Goal: Task Accomplishment & Management: Use online tool/utility

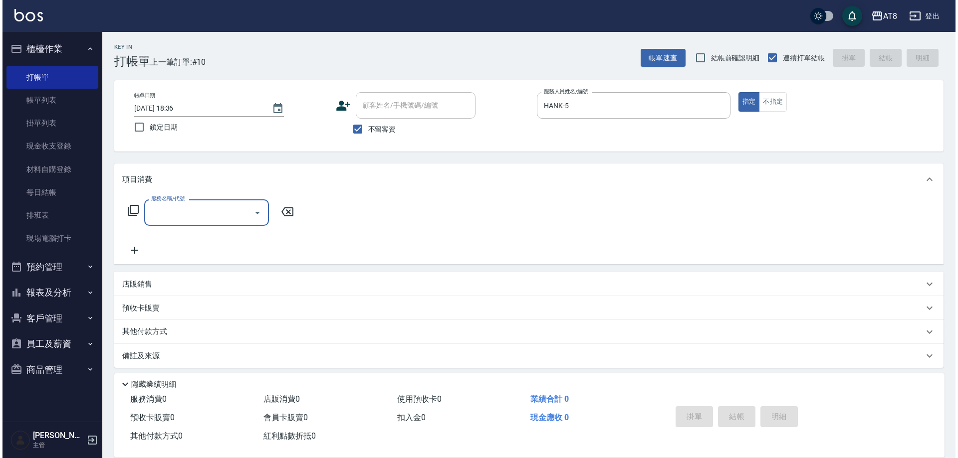
scroll to position [22, 0]
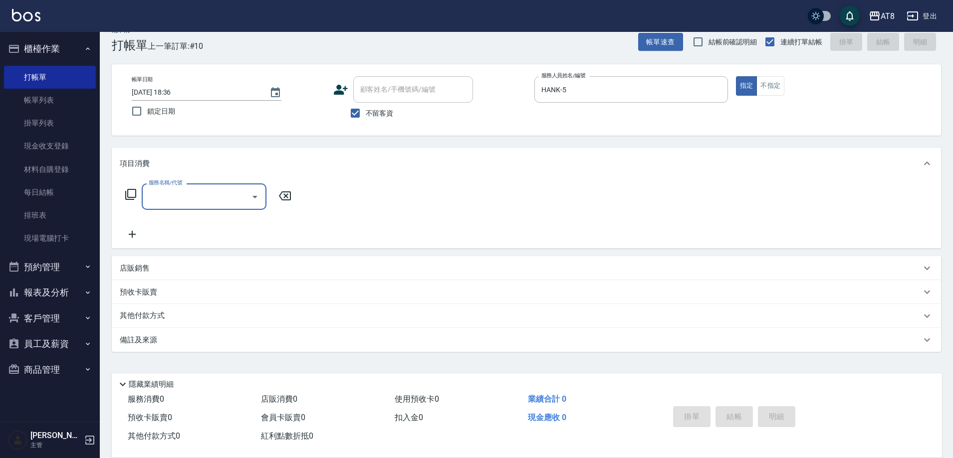
click at [132, 191] on icon at bounding box center [131, 195] width 12 height 12
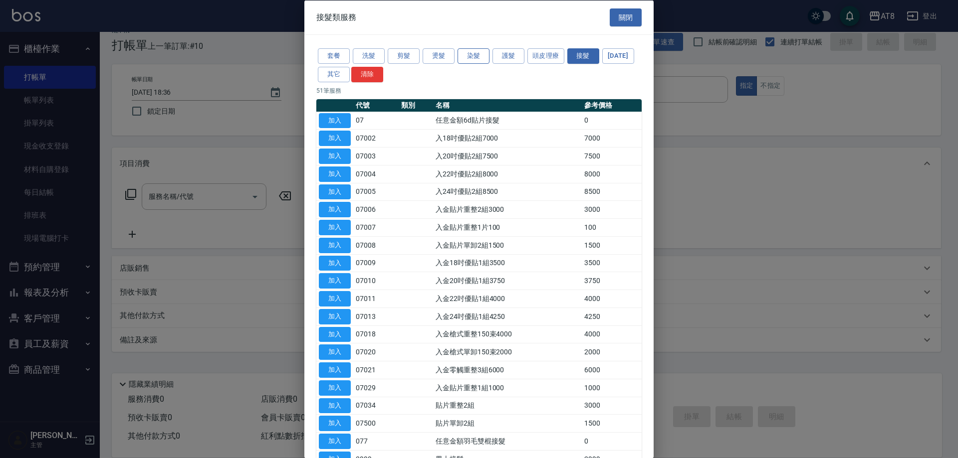
click at [469, 60] on button "染髮" at bounding box center [473, 55] width 32 height 15
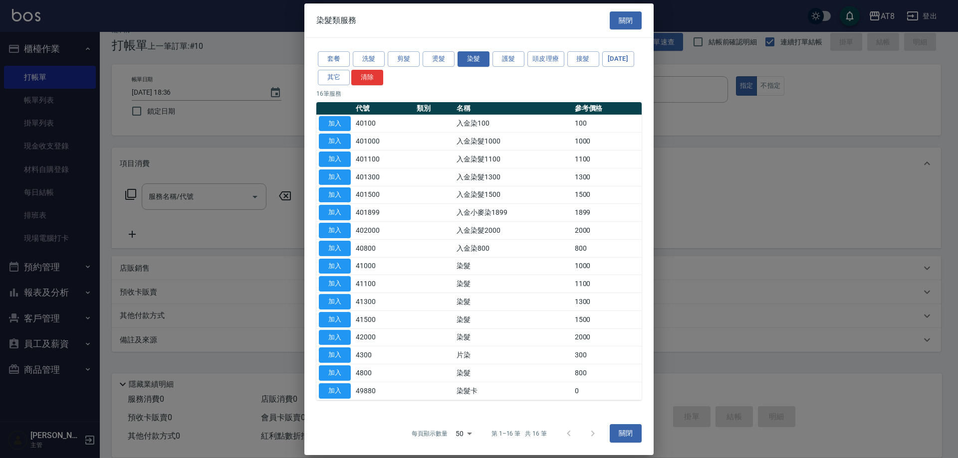
click at [331, 310] on button "加入" at bounding box center [335, 301] width 32 height 15
type input "染髮(41300)"
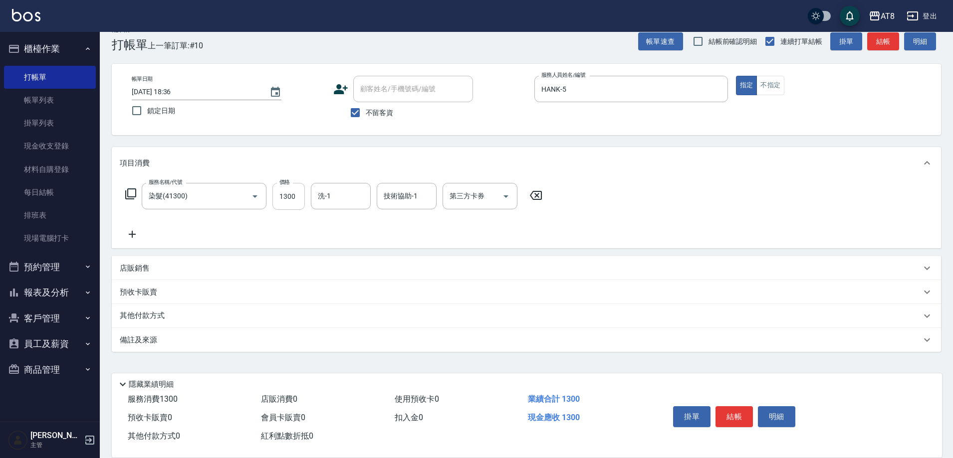
click at [292, 195] on input "1300" at bounding box center [288, 196] width 32 height 27
type input "1400"
type input "助理25-25"
click at [131, 192] on icon at bounding box center [131, 194] width 12 height 12
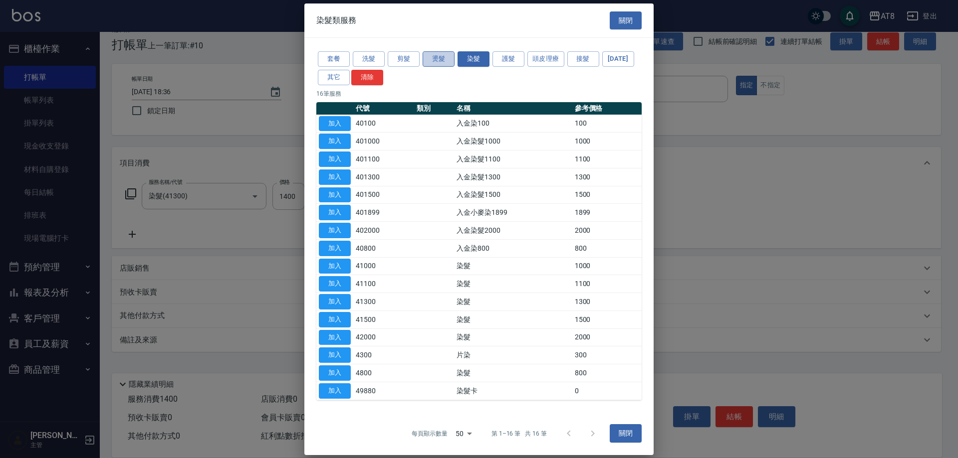
click at [440, 52] on button "燙髮" at bounding box center [438, 58] width 32 height 15
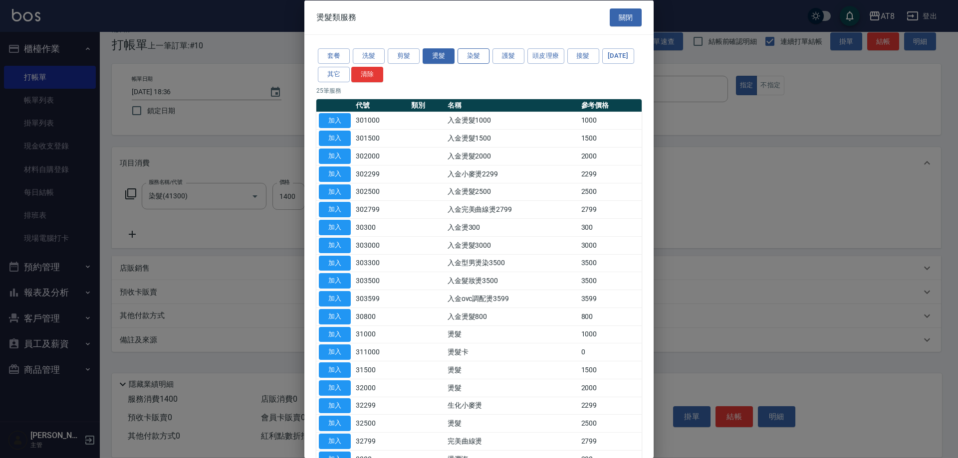
click at [477, 57] on button "染髮" at bounding box center [473, 55] width 32 height 15
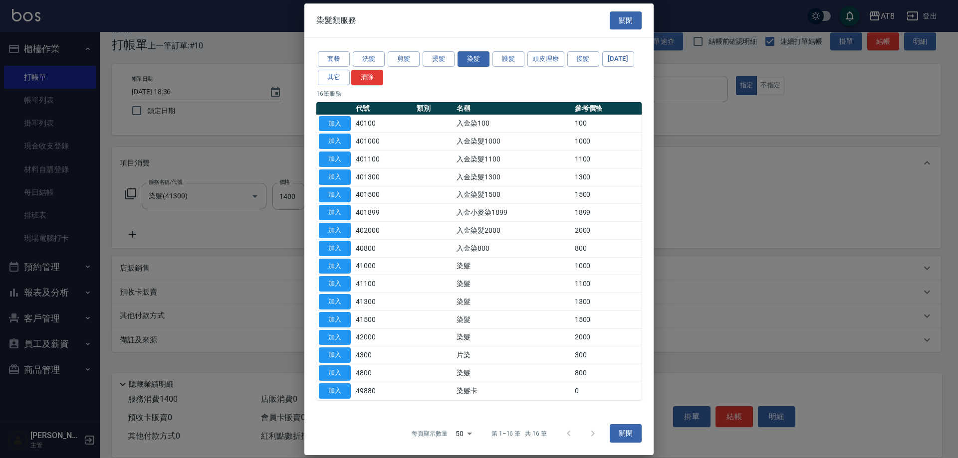
scroll to position [47, 0]
click at [551, 51] on button "頭皮理療" at bounding box center [545, 58] width 37 height 15
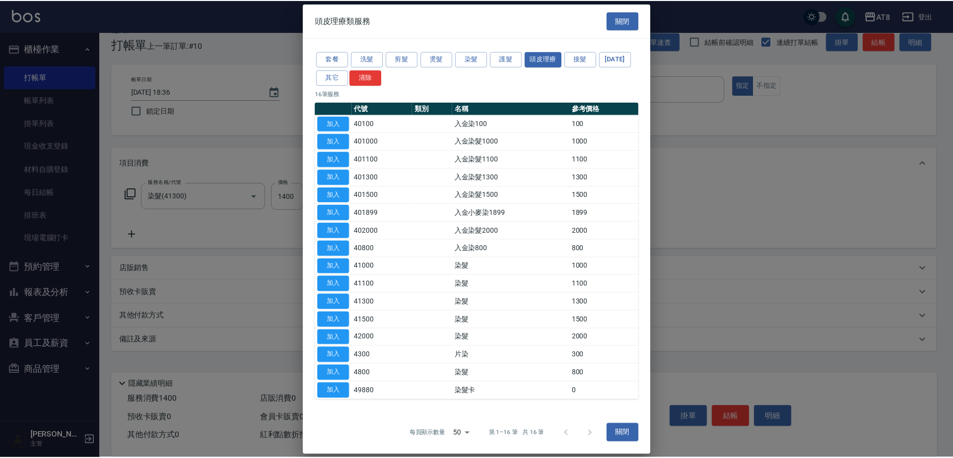
scroll to position [0, 0]
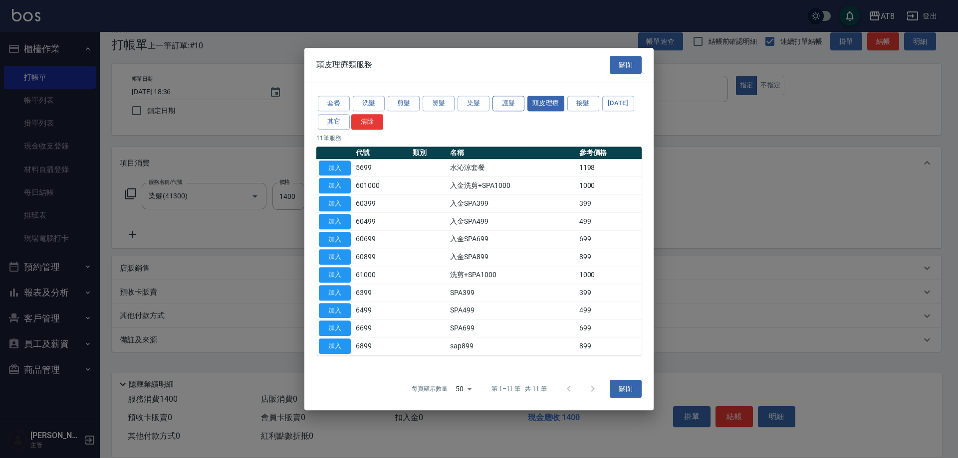
click at [518, 96] on button "護髮" at bounding box center [508, 103] width 32 height 15
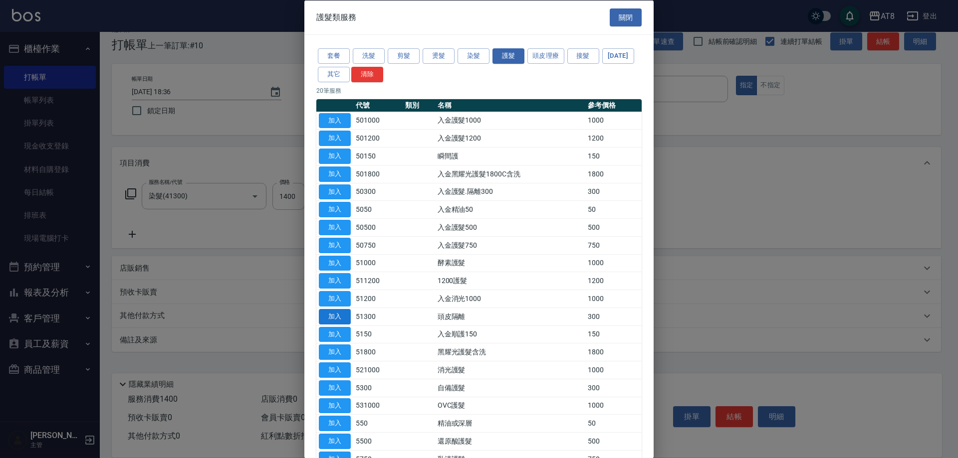
click at [342, 324] on button "加入" at bounding box center [335, 316] width 32 height 15
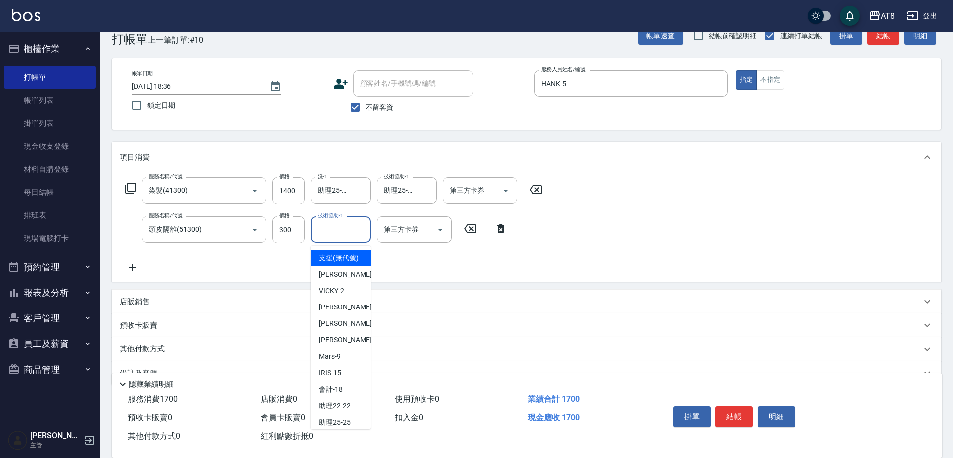
click at [341, 233] on input "技術協助-1" at bounding box center [340, 229] width 51 height 17
type input "助理25-25"
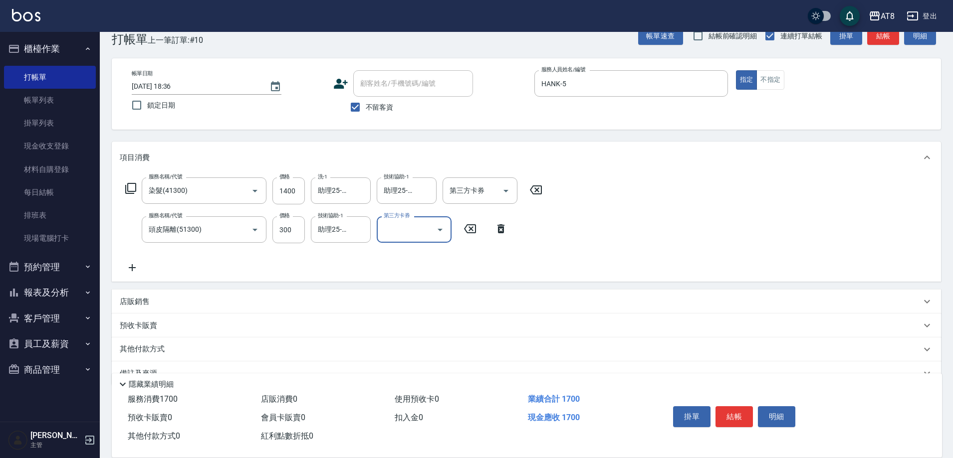
click at [689, 254] on div "服務名稱/代號 染髮(41300) 服務名稱/代號 價格 1400 價格 洗-1 助理25-25 洗-1 技術協助-1 助理25-25 技術協助-1 第三方卡…" at bounding box center [526, 228] width 829 height 108
click at [740, 410] on button "結帳" at bounding box center [733, 416] width 37 height 21
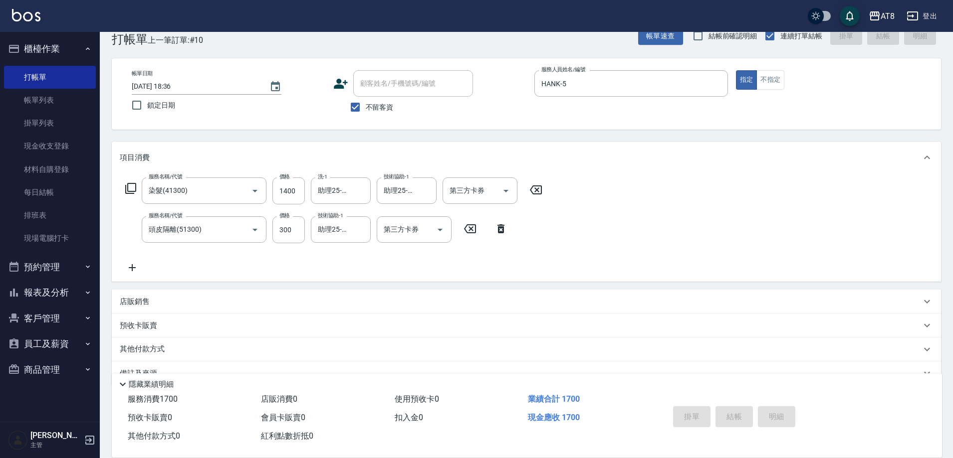
type input "[DATE] 19:58"
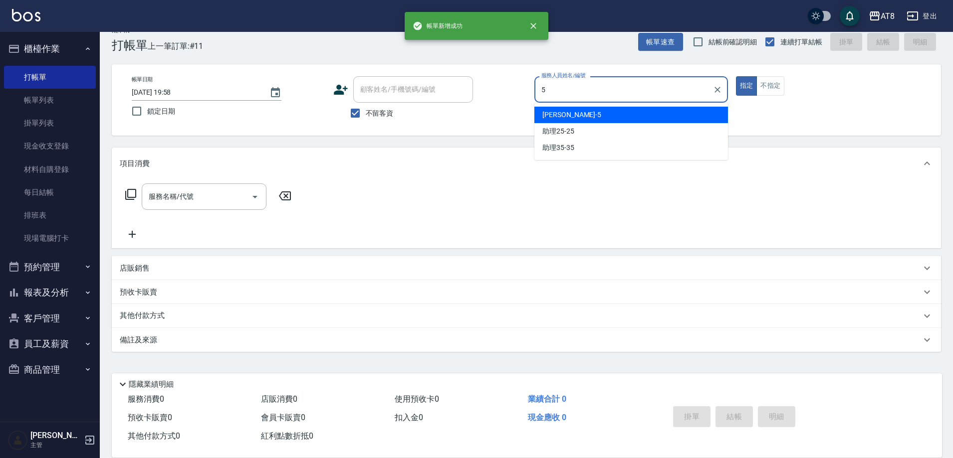
type input "HANK-5"
type button "true"
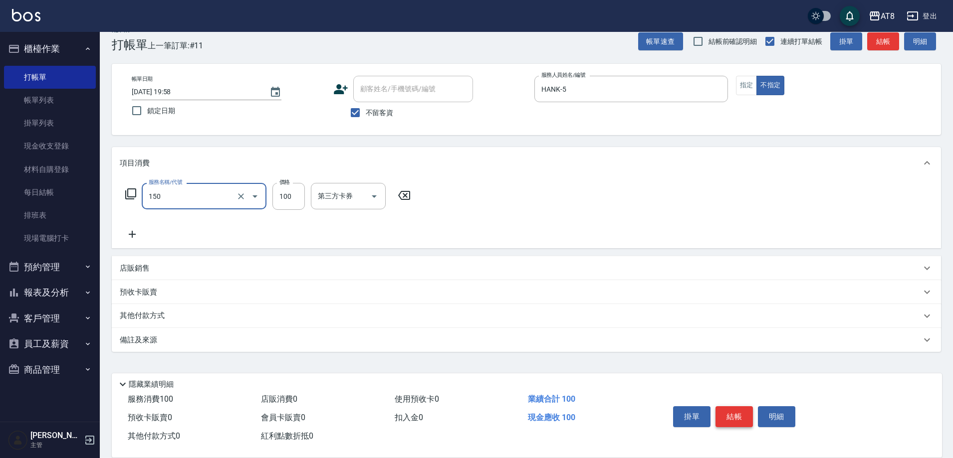
type input "抓造型(150)"
click at [408, 191] on icon at bounding box center [404, 195] width 12 height 9
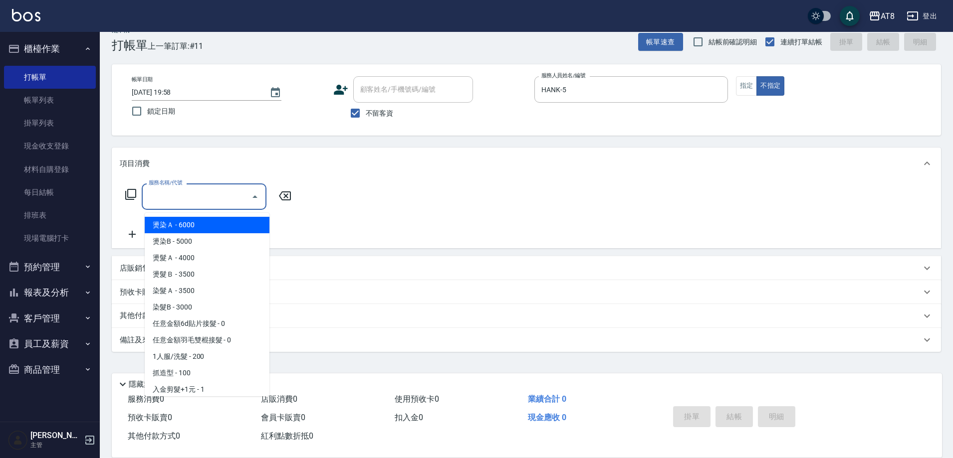
click at [178, 189] on input "服務名稱/代號" at bounding box center [196, 196] width 101 height 17
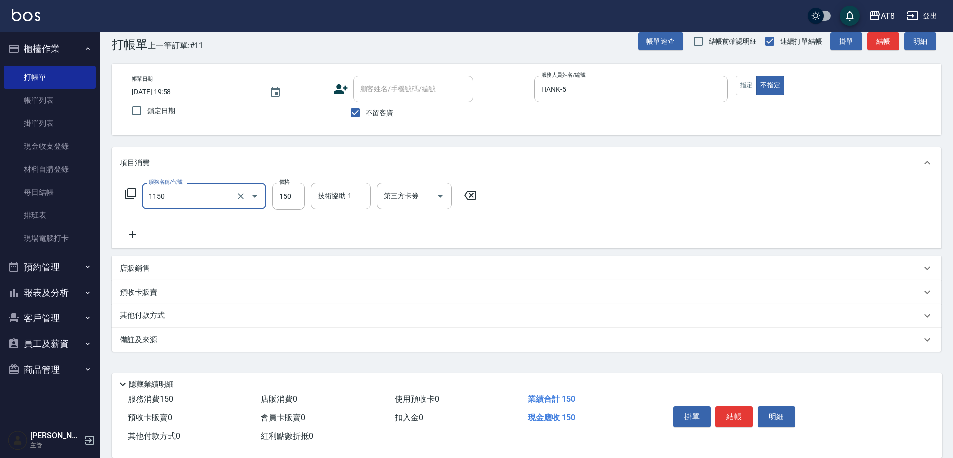
type input "洗髮(1150)"
type input "助理28-28"
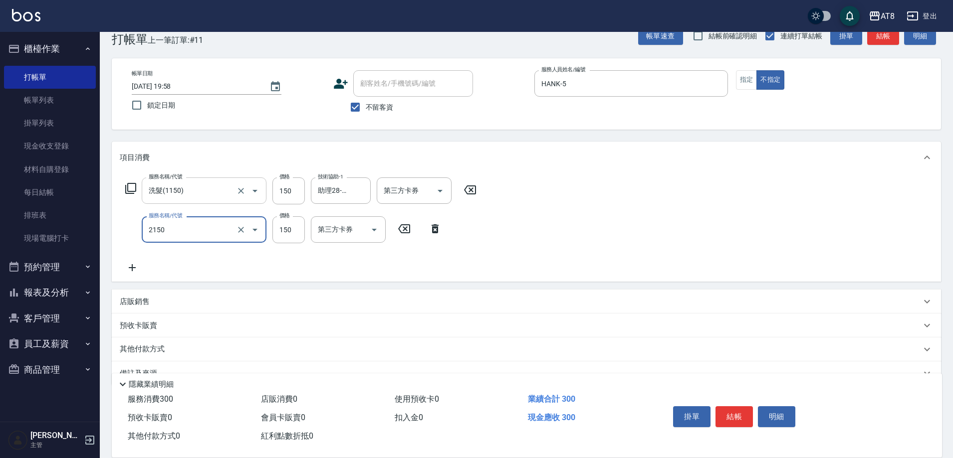
type input "剪髮(2150)"
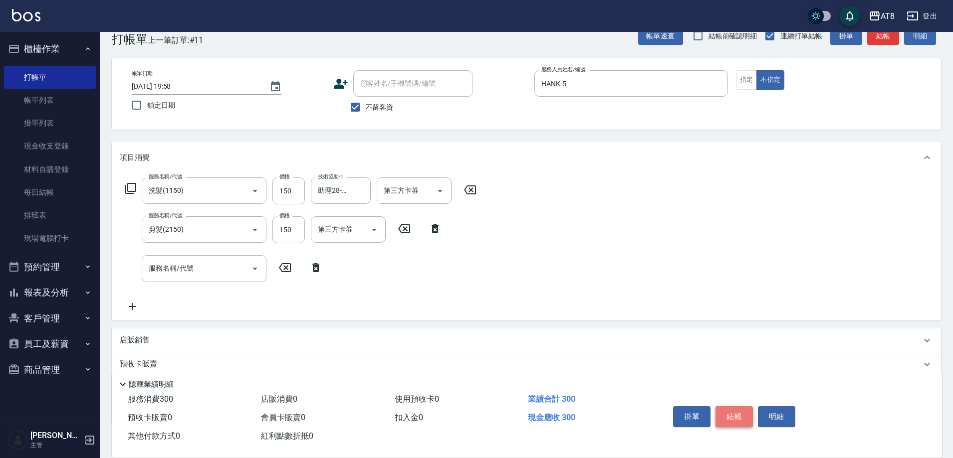
click at [737, 406] on button "結帳" at bounding box center [733, 416] width 37 height 21
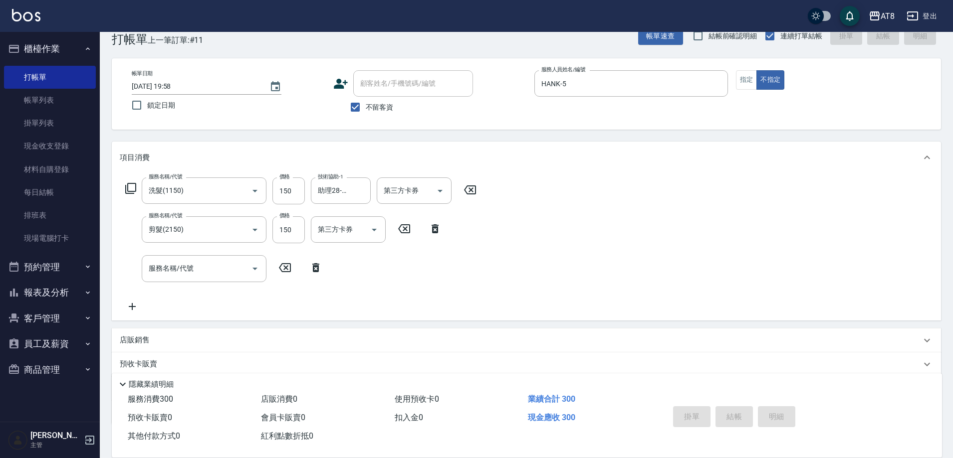
type input "[DATE] 19:59"
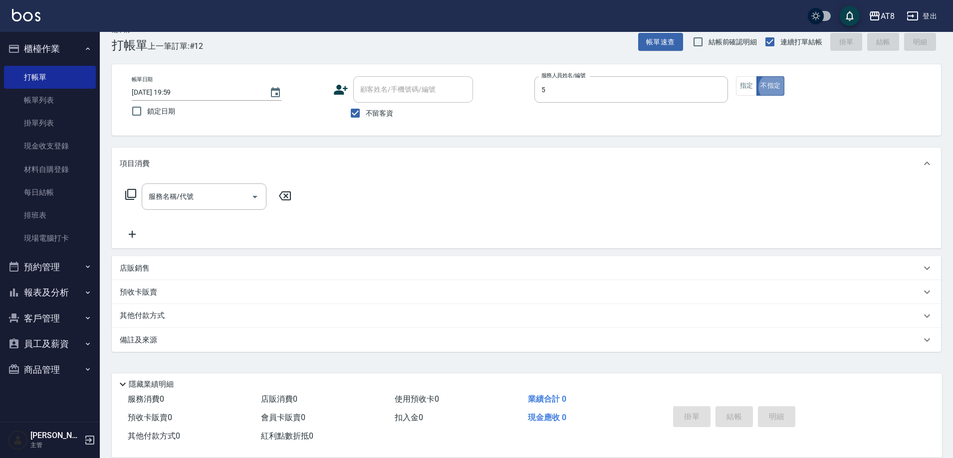
type input "HANK-5"
type button "false"
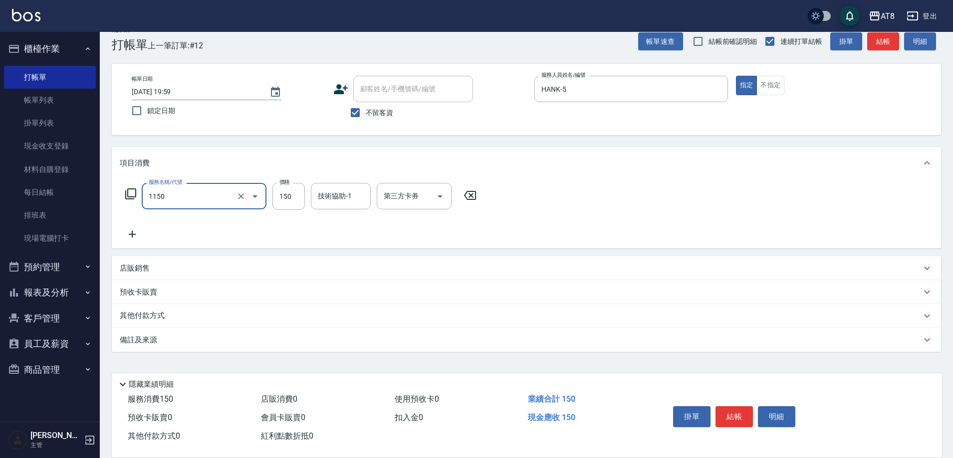
type input "洗髮(1150)"
type input "助理28-28"
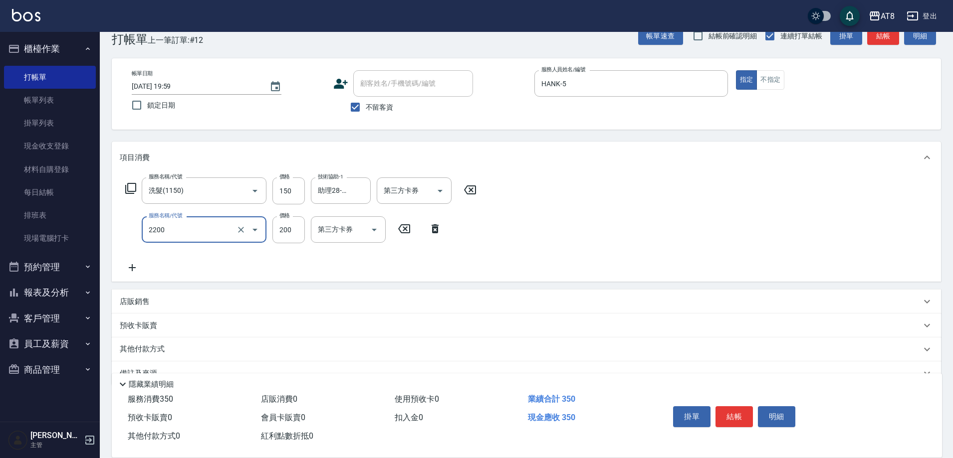
type input "剪髮(2200)"
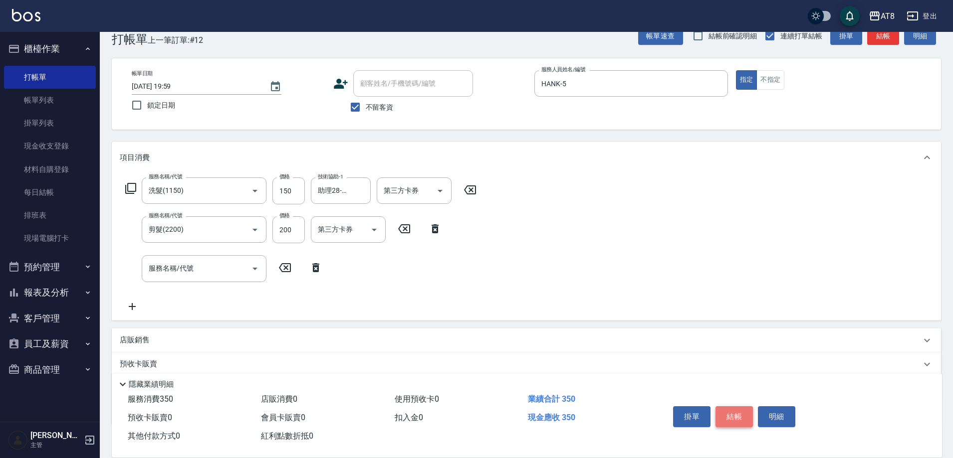
click at [737, 406] on button "結帳" at bounding box center [733, 416] width 37 height 21
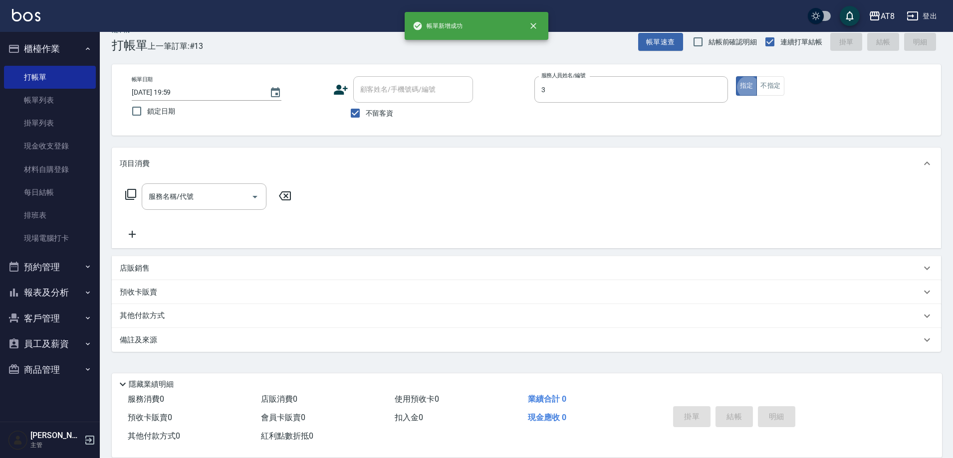
type input "[PERSON_NAME]-3"
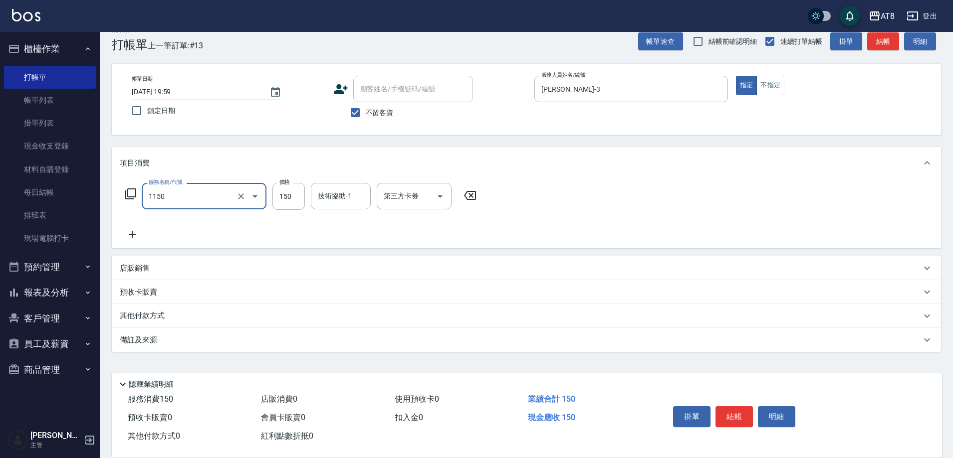
type input "洗髮(1150)"
click at [482, 194] on icon at bounding box center [469, 196] width 25 height 12
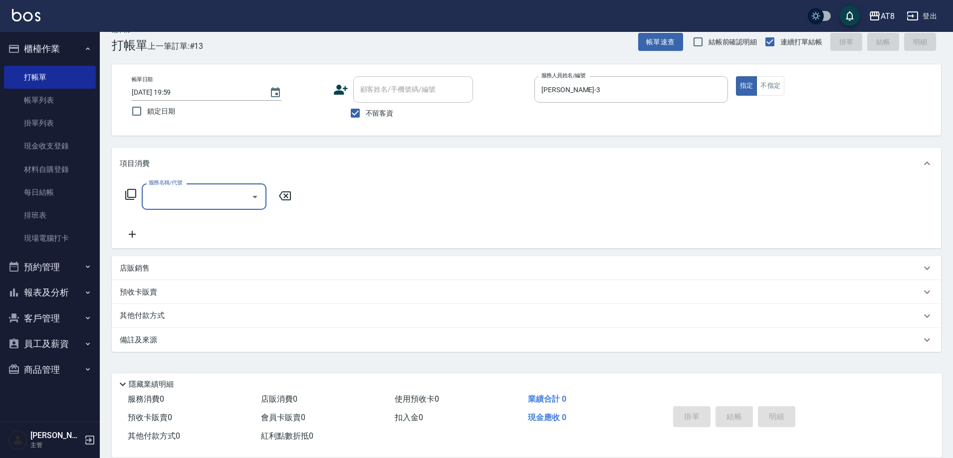
click at [126, 192] on icon at bounding box center [130, 194] width 11 height 11
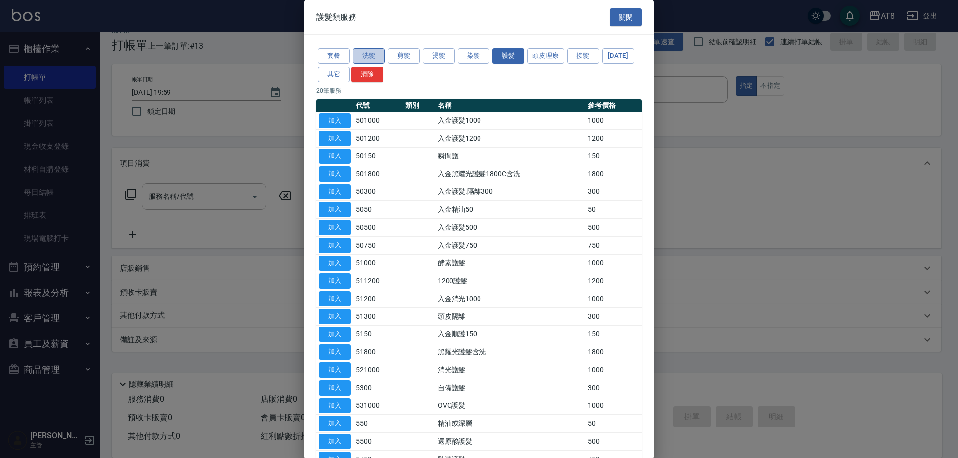
click at [369, 52] on button "洗髮" at bounding box center [369, 55] width 32 height 15
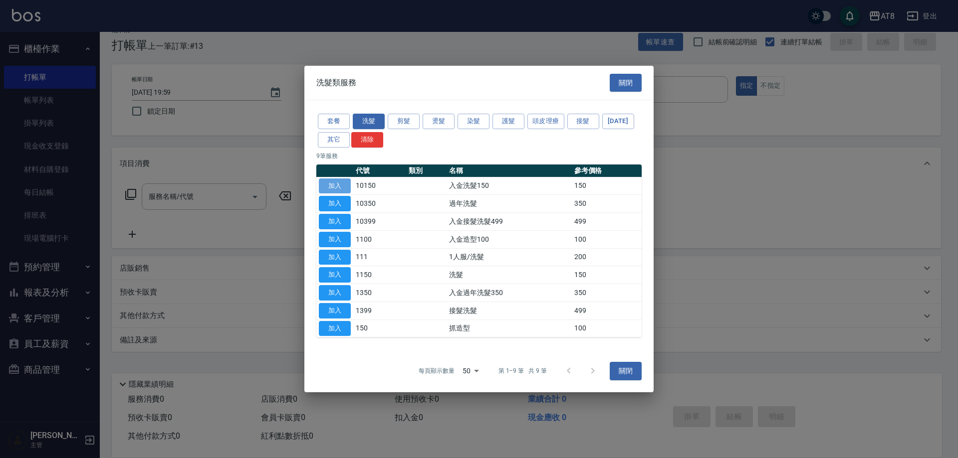
click at [335, 179] on button "加入" at bounding box center [335, 186] width 32 height 15
type input "入金洗髮150(10150)"
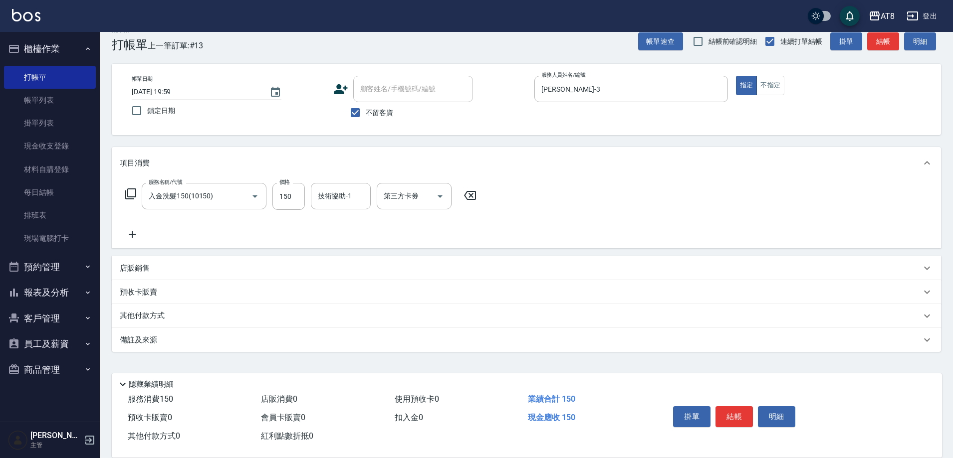
click at [137, 193] on icon at bounding box center [131, 194] width 12 height 12
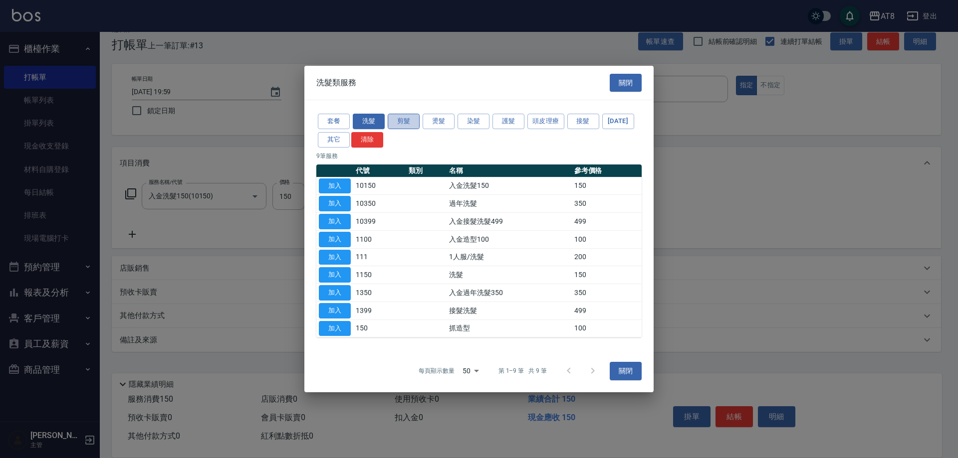
click at [399, 114] on button "剪髮" at bounding box center [404, 121] width 32 height 15
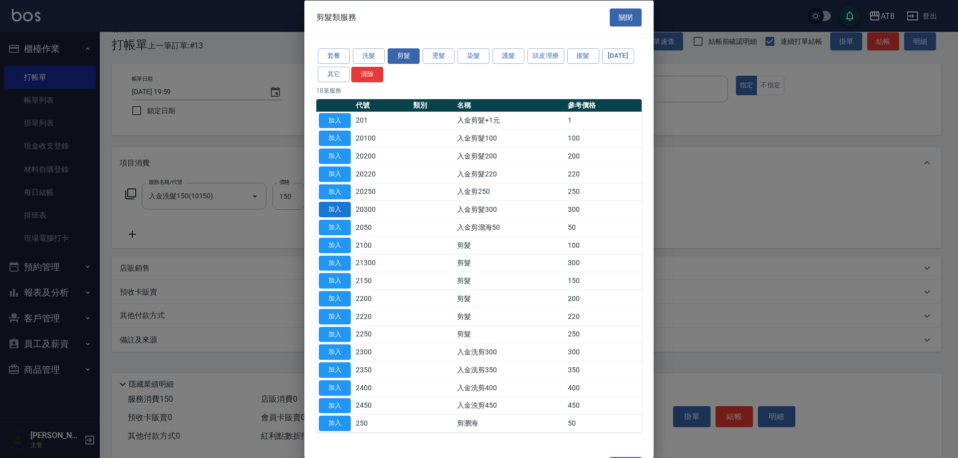
click at [342, 217] on button "加入" at bounding box center [335, 209] width 32 height 15
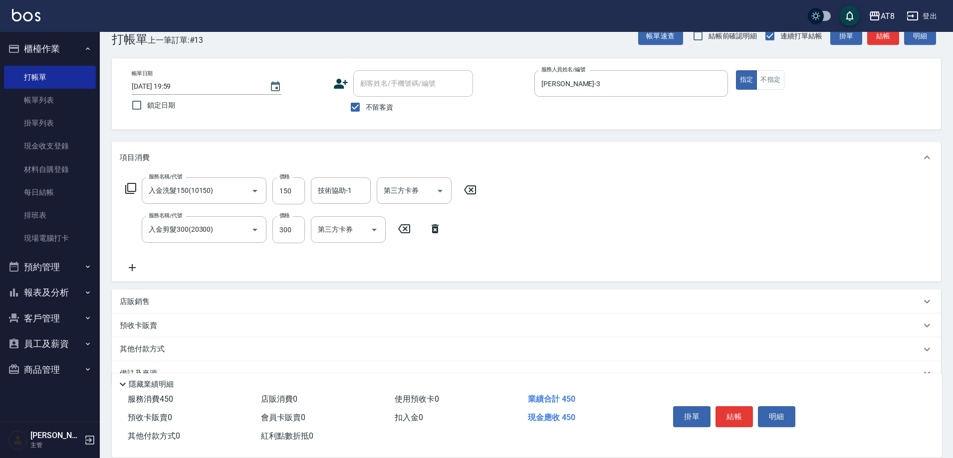
click at [132, 269] on icon at bounding box center [132, 268] width 25 height 12
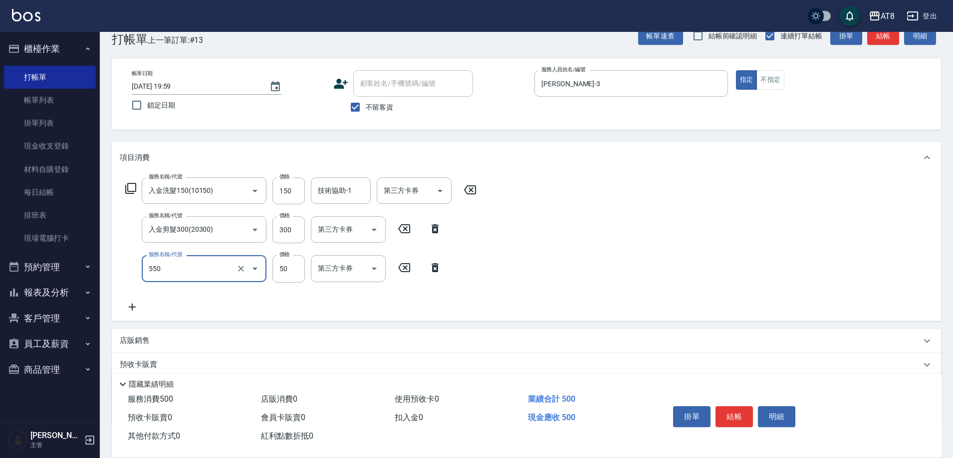
type input "精油或深層(550)"
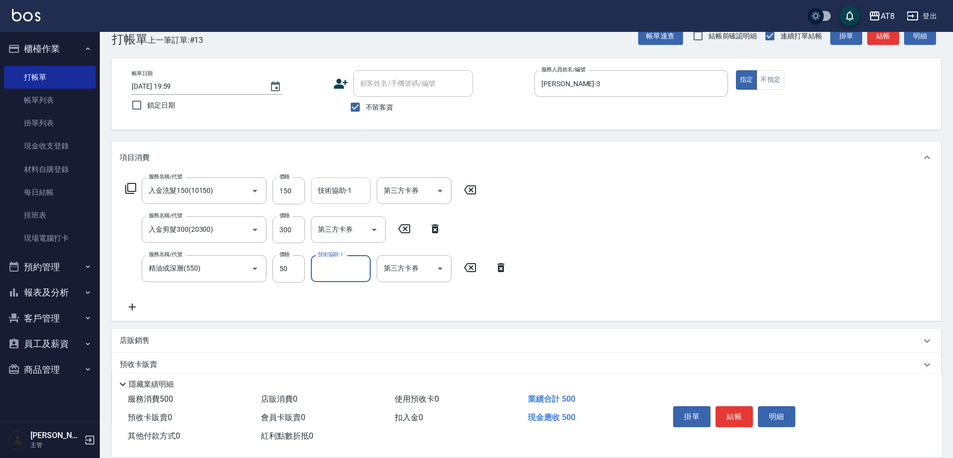
click at [344, 203] on div "技術協助-1" at bounding box center [341, 191] width 60 height 26
type input "助理25-25"
click at [350, 277] on input "技術協助-1" at bounding box center [340, 268] width 51 height 17
type input "助理25-25"
click at [697, 224] on div "服務名稱/代號 入金洗髮150(10150) 服務名稱/代號 價格 150 價格 技術協助-1 助理25-25 技術協助-1 第三方卡券 第三方卡券 服務名稱…" at bounding box center [526, 247] width 829 height 147
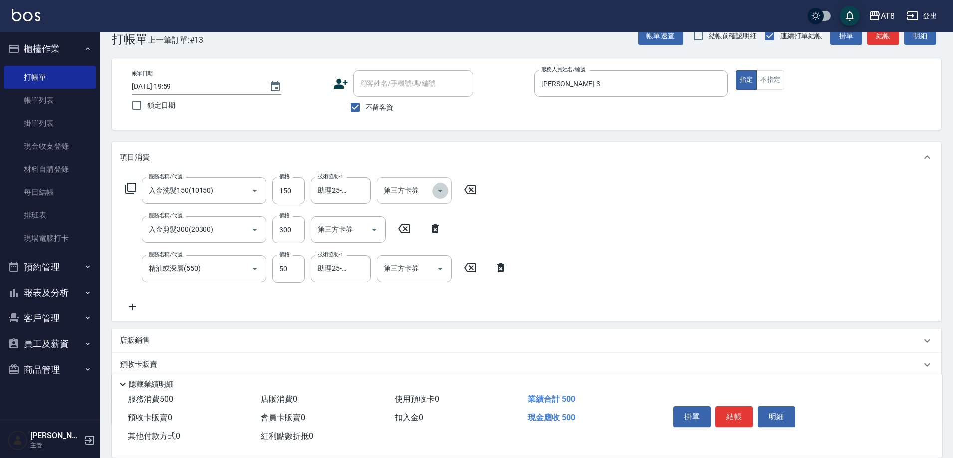
click at [442, 193] on icon "Open" at bounding box center [440, 191] width 12 height 12
click at [427, 283] on span "儲值卡" at bounding box center [417, 285] width 75 height 16
type input "儲值卡"
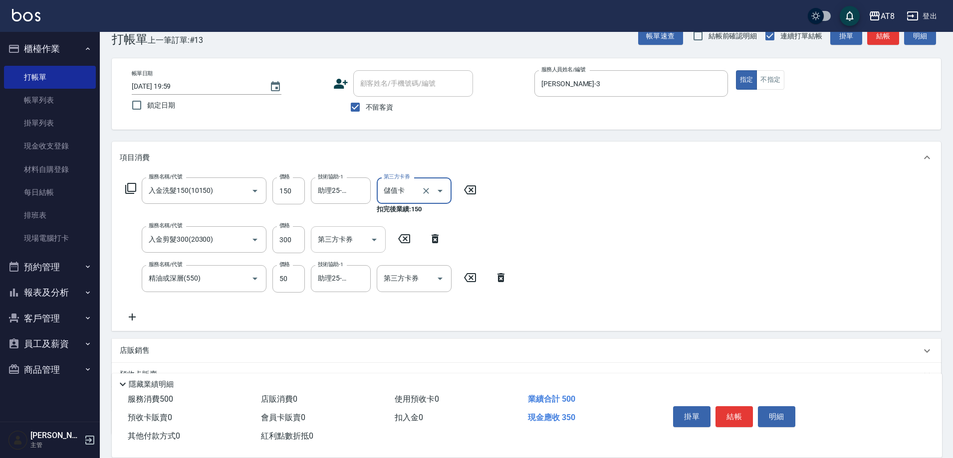
click at [371, 246] on icon "Open" at bounding box center [374, 240] width 12 height 12
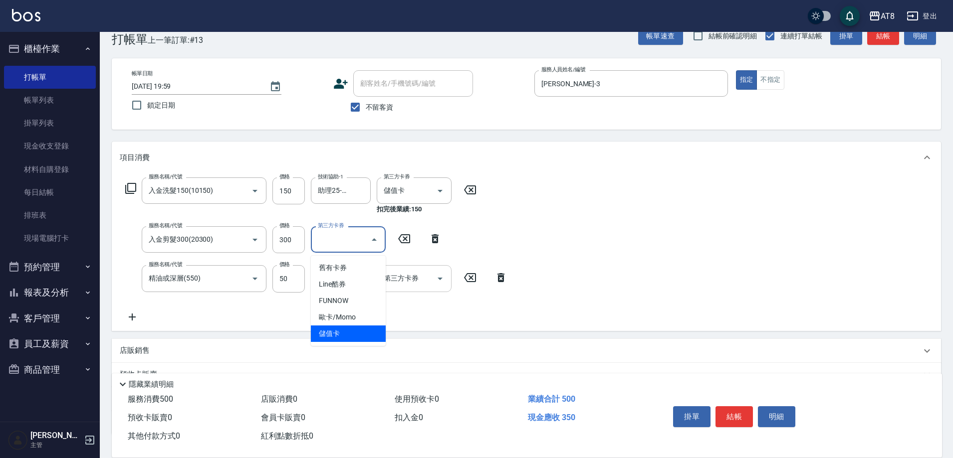
click at [353, 333] on span "儲值卡" at bounding box center [348, 334] width 75 height 16
type input "儲值卡"
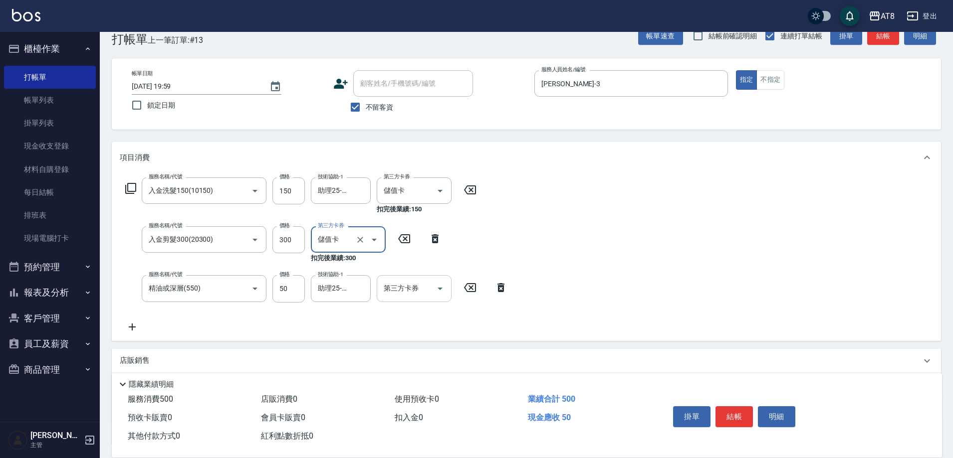
click at [423, 293] on input "第三方卡券" at bounding box center [406, 288] width 51 height 17
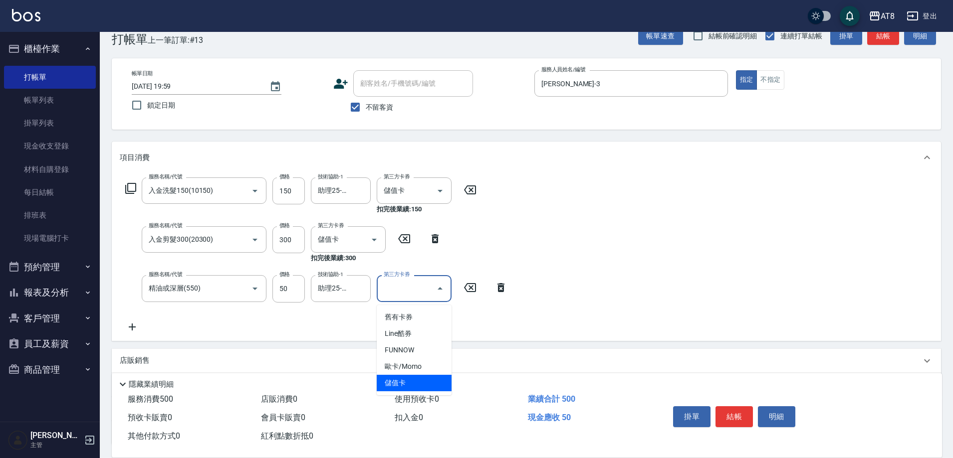
click at [414, 387] on span "儲值卡" at bounding box center [414, 383] width 75 height 16
type input "儲值卡"
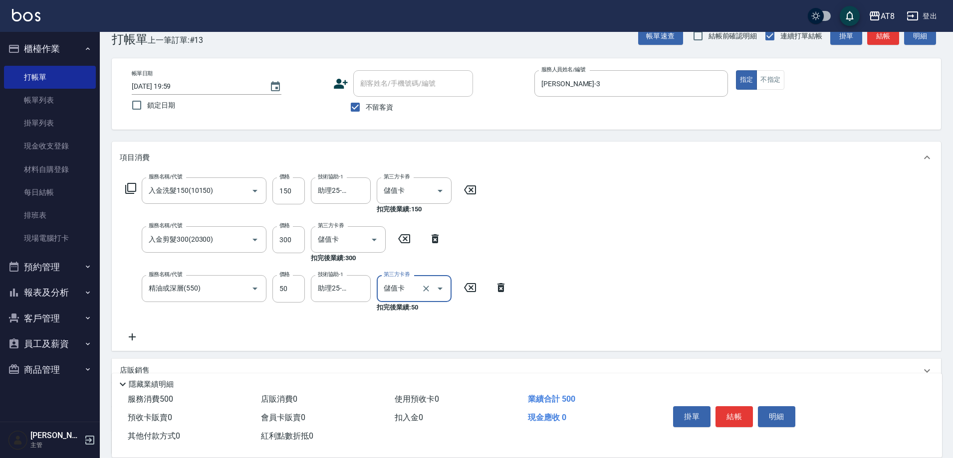
click at [672, 301] on div "服務名稱/代號 入金洗髮150(10150) 服務名稱/代號 價格 150 價格 技術協助-1 助理25-25 技術協助-1 第三方卡券 儲值卡 第三方卡券 …" at bounding box center [526, 262] width 829 height 177
click at [743, 406] on button "結帳" at bounding box center [733, 416] width 37 height 21
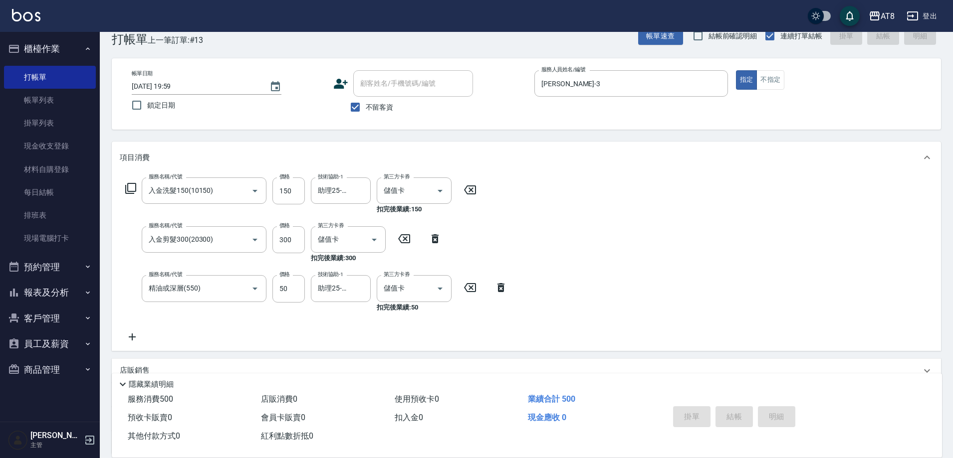
type input "[DATE] 20:00"
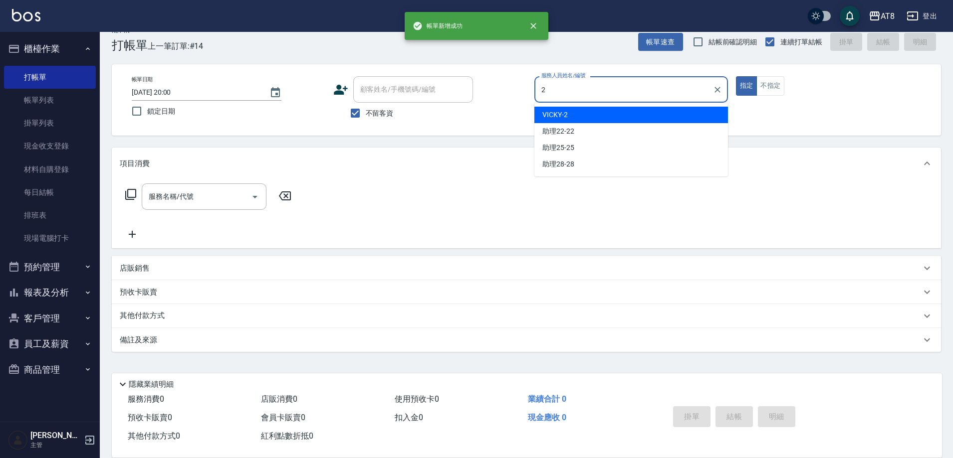
type input "VICKY-2"
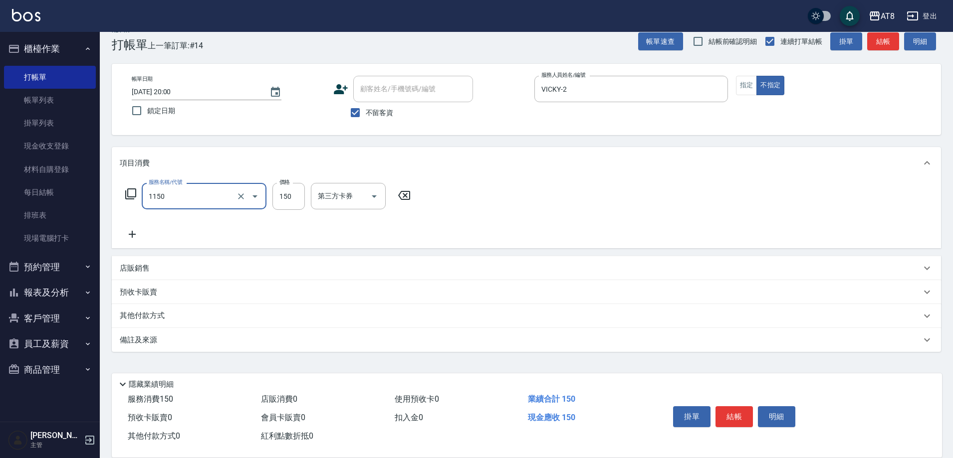
type input "洗髮(1150)"
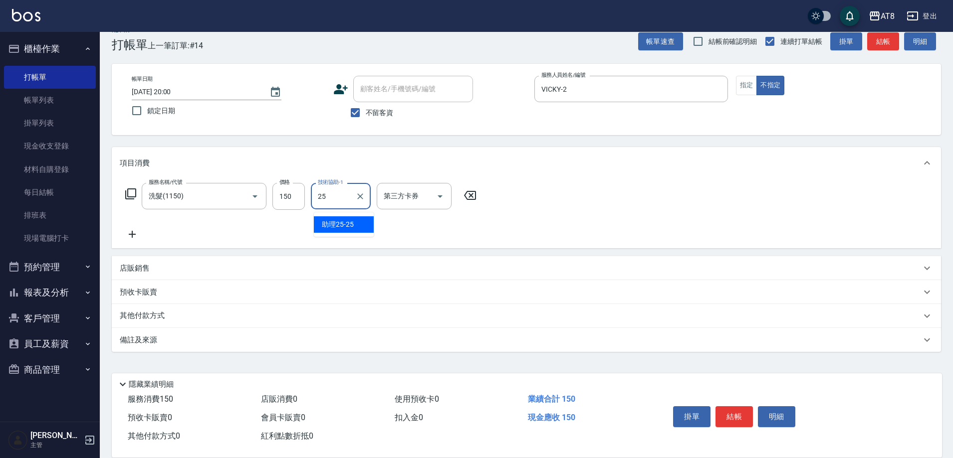
type input "助理25-25"
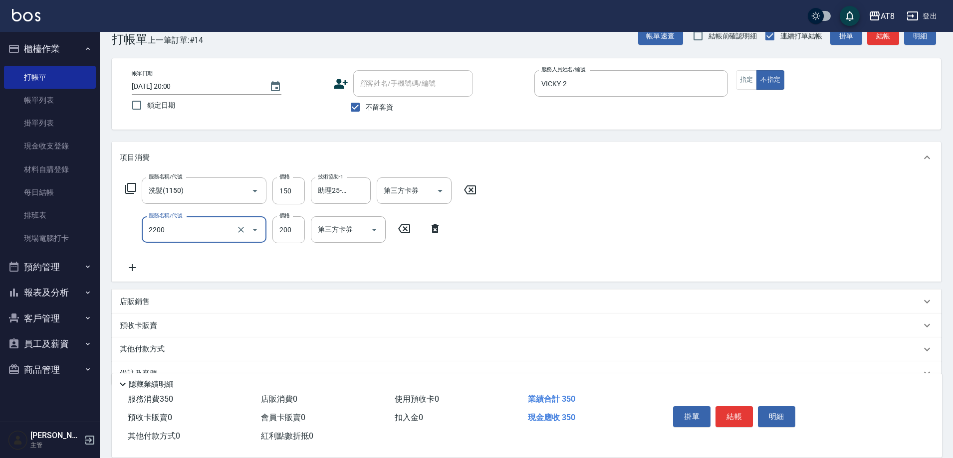
type input "剪髮(2200)"
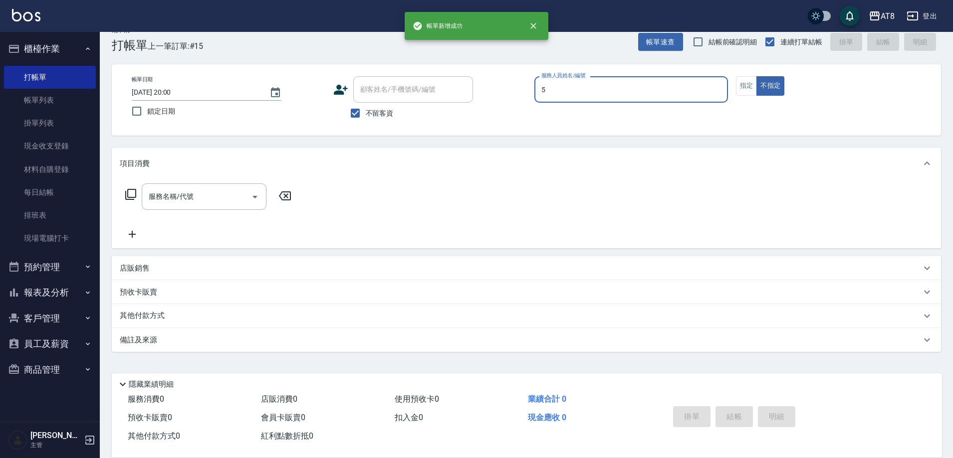
type input "HANK-5"
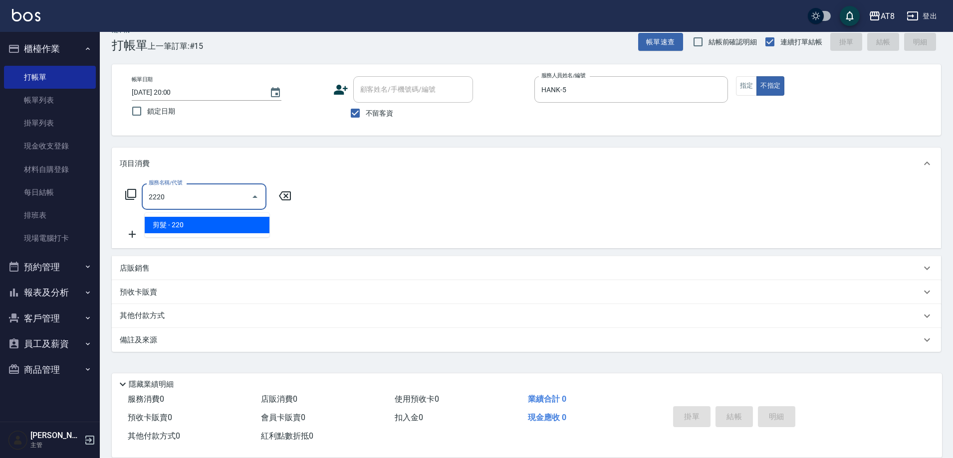
type input "剪髮(2220)"
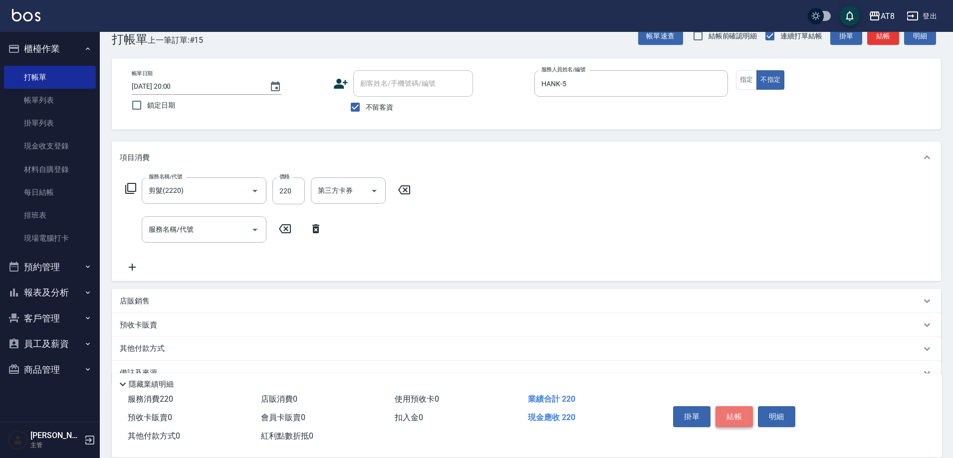
click at [745, 406] on button "結帳" at bounding box center [733, 416] width 37 height 21
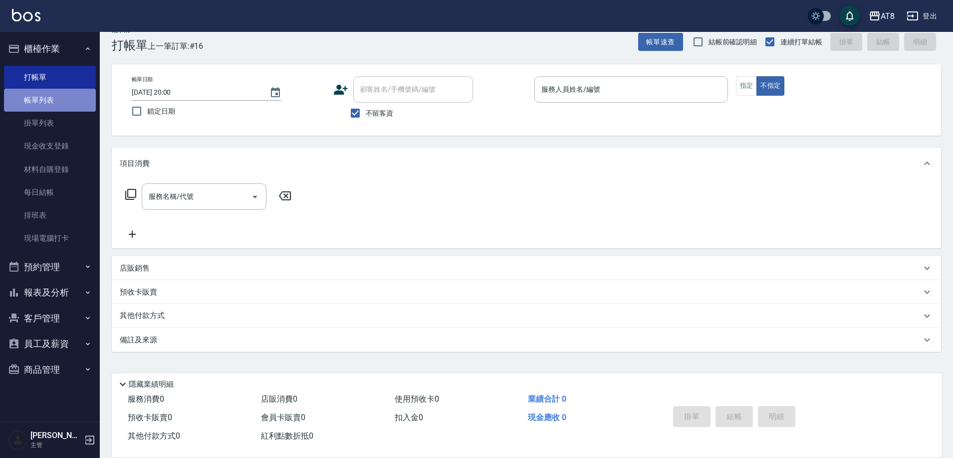
click at [56, 100] on link "帳單列表" at bounding box center [50, 100] width 92 height 23
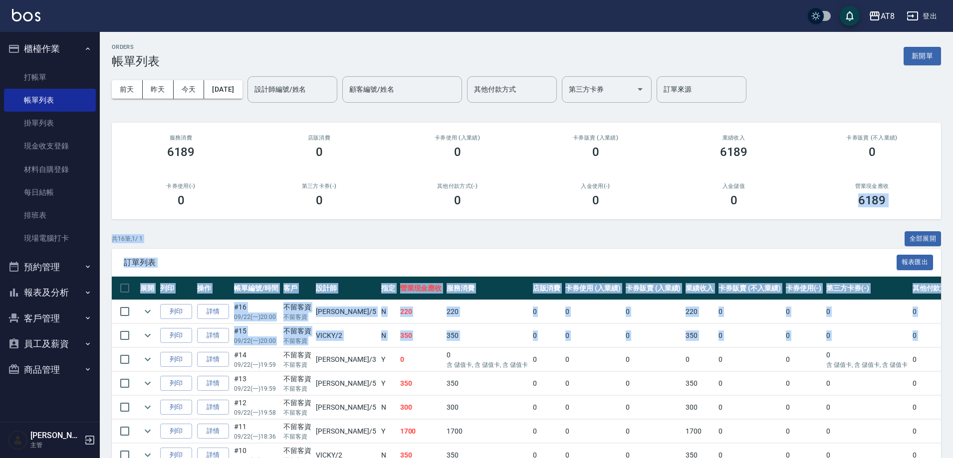
drag, startPoint x: 953, startPoint y: 178, endPoint x: 955, endPoint y: 337, distance: 159.1
click at [952, 337] on html "AT8 登出 櫃檯作業 打帳單 帳單列表 掛單列表 現金收支登錄 材料自購登錄 每日結帳 排班表 現場電腦打卡 預約管理 預約管理 單日預約紀錄 單週預約紀錄…" at bounding box center [476, 361] width 953 height 722
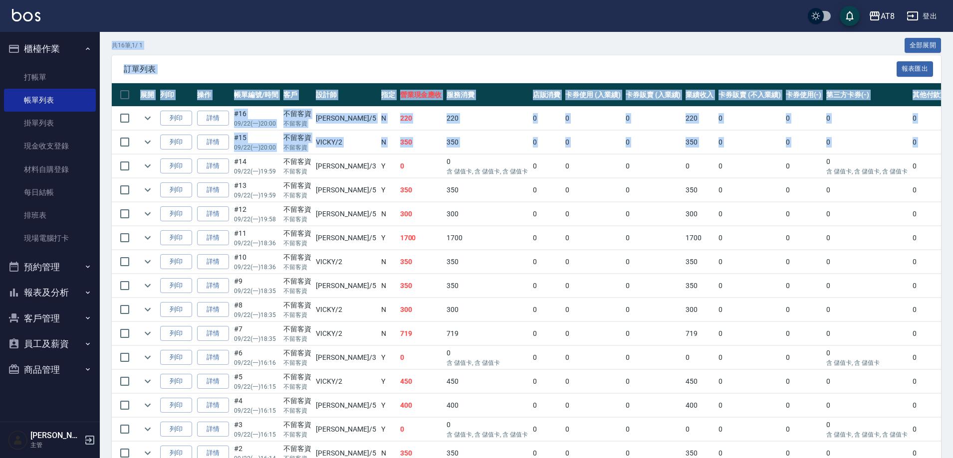
scroll to position [191, 0]
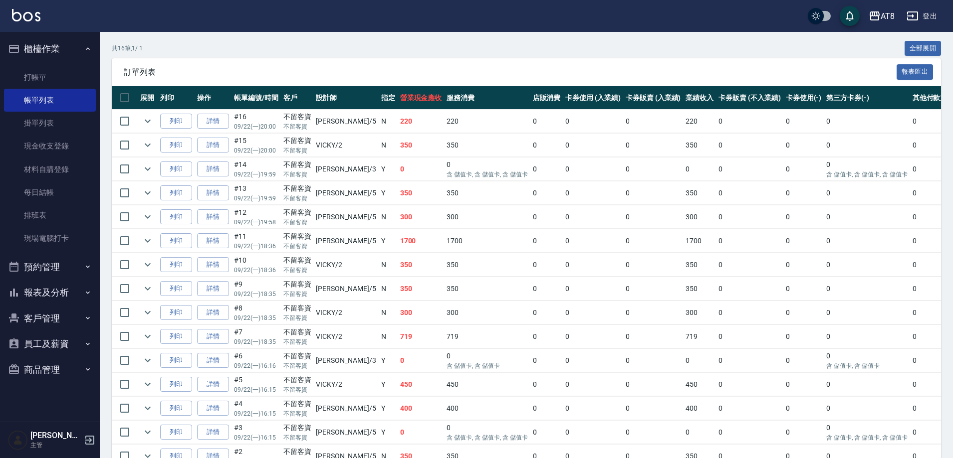
click at [563, 349] on td "0" at bounding box center [593, 336] width 60 height 23
click at [70, 284] on button "報表及分析" at bounding box center [50, 293] width 92 height 26
drag, startPoint x: 94, startPoint y: 237, endPoint x: 106, endPoint y: 361, distance: 124.2
click at [106, 362] on div "AT8 登出 櫃檯作業 打帳單 帳單列表 掛單列表 現金收支登錄 材料自購登錄 每日結帳 排班表 現場電腦打卡 預約管理 預約管理 單日預約紀錄 單週預約紀錄…" at bounding box center [476, 170] width 953 height 722
click at [95, 238] on nav "櫃檯作業 打帳單 帳單列表 掛單列表 現金收支登錄 材料自購登錄 每日結帳 排班表 現場電腦打卡 預約管理 預約管理 單日預約紀錄 單週預約紀錄 報表及分析 …" at bounding box center [50, 227] width 100 height 390
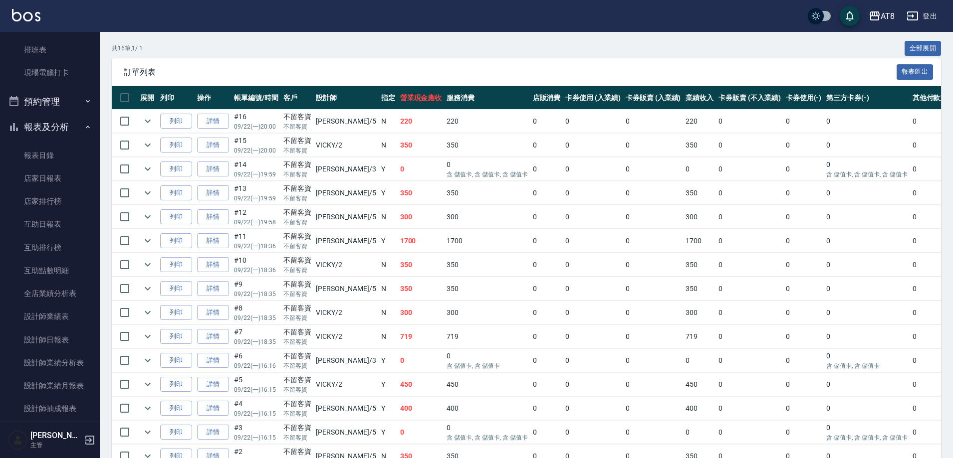
scroll to position [167, 0]
click at [60, 228] on link "互助日報表" at bounding box center [50, 223] width 92 height 23
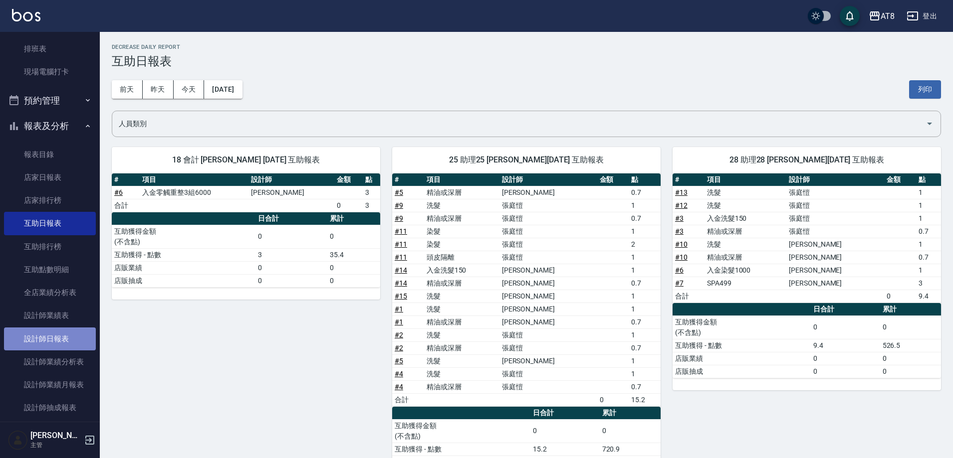
click at [79, 333] on link "設計師日報表" at bounding box center [50, 339] width 92 height 23
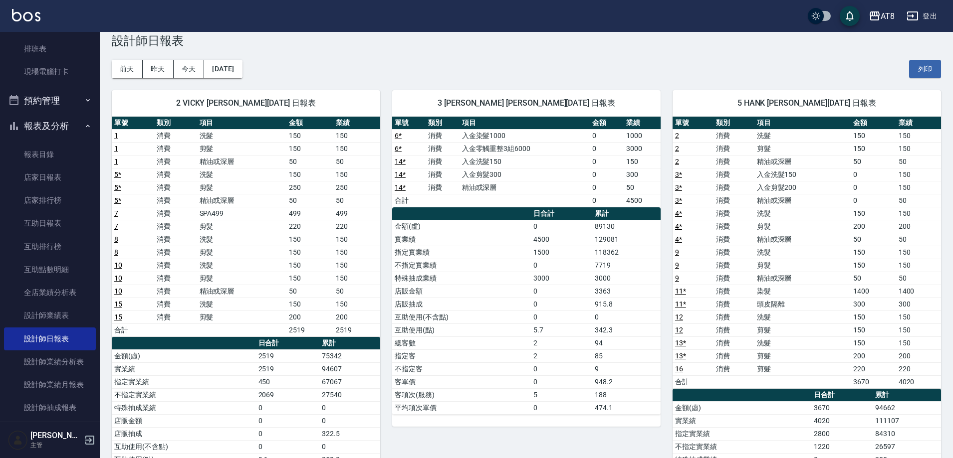
scroll to position [23, 0]
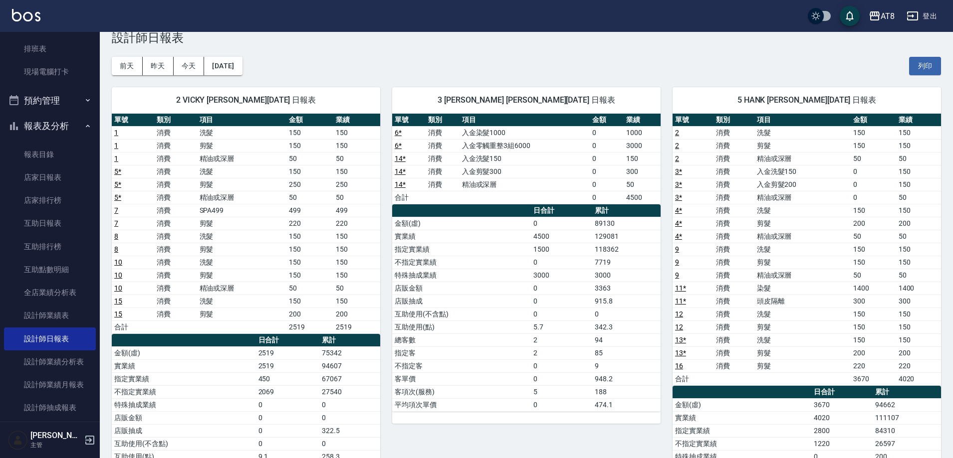
drag, startPoint x: 957, startPoint y: 133, endPoint x: 936, endPoint y: 95, distance: 43.3
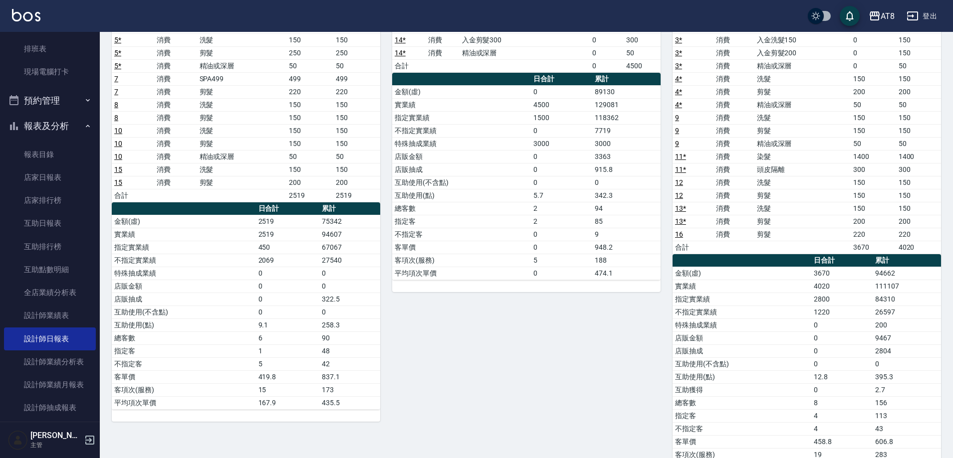
scroll to position [149, 0]
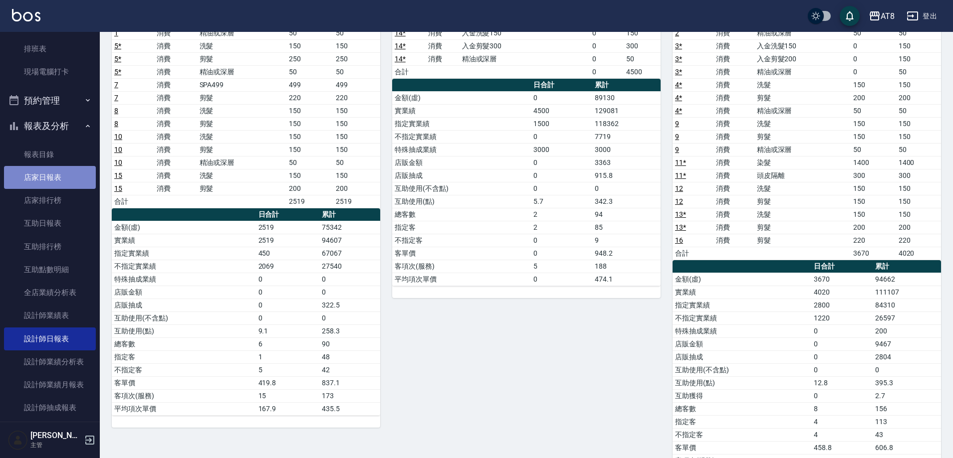
click at [73, 180] on link "店家日報表" at bounding box center [50, 177] width 92 height 23
